Goal: Task Accomplishment & Management: Manage account settings

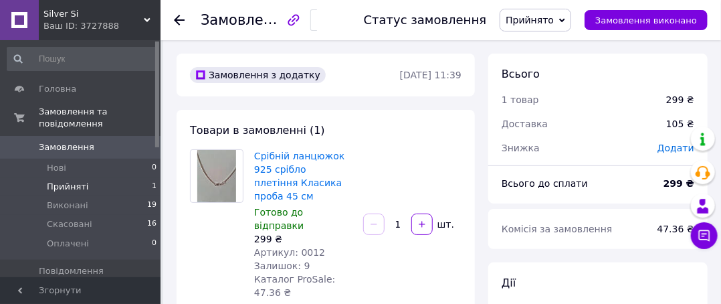
click at [83, 181] on span "Прийняті" at bounding box center [67, 187] width 41 height 12
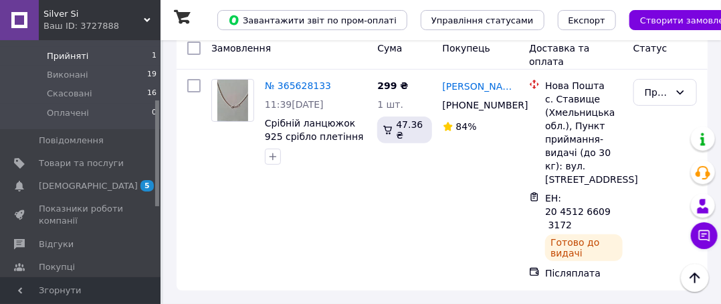
scroll to position [134, 0]
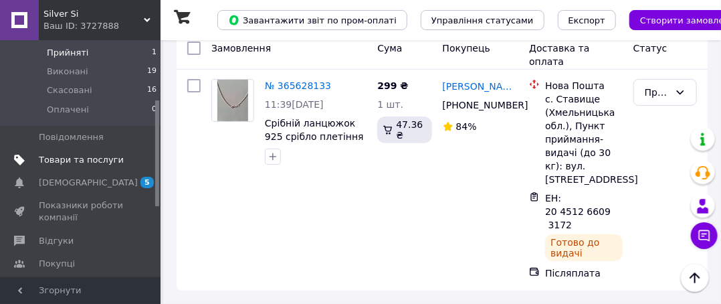
click at [90, 154] on span "Товари та послуги" at bounding box center [81, 160] width 85 height 12
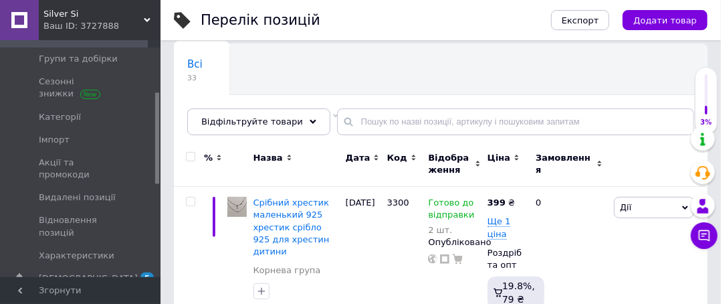
scroll to position [134, 0]
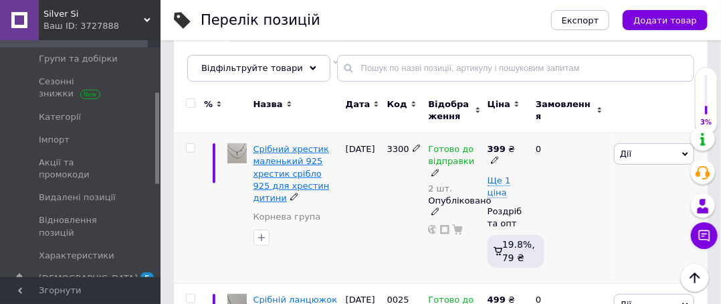
click at [287, 150] on span "Срібний хрестик маленький 925 хрестик срібло 925 для хрестин дитини" at bounding box center [292, 173] width 76 height 59
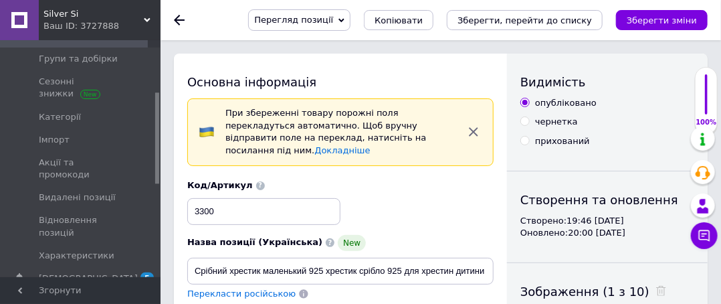
click at [351, 23] on span "Перегляд позиції" at bounding box center [299, 19] width 102 height 21
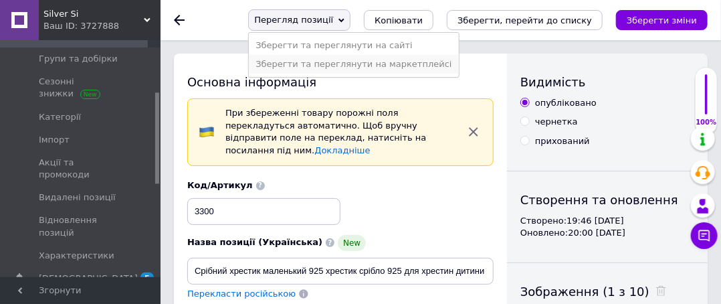
click at [398, 58] on li "Зберегти та переглянути на маркетплейсі" at bounding box center [353, 64] width 209 height 19
